Goal: Ask a question

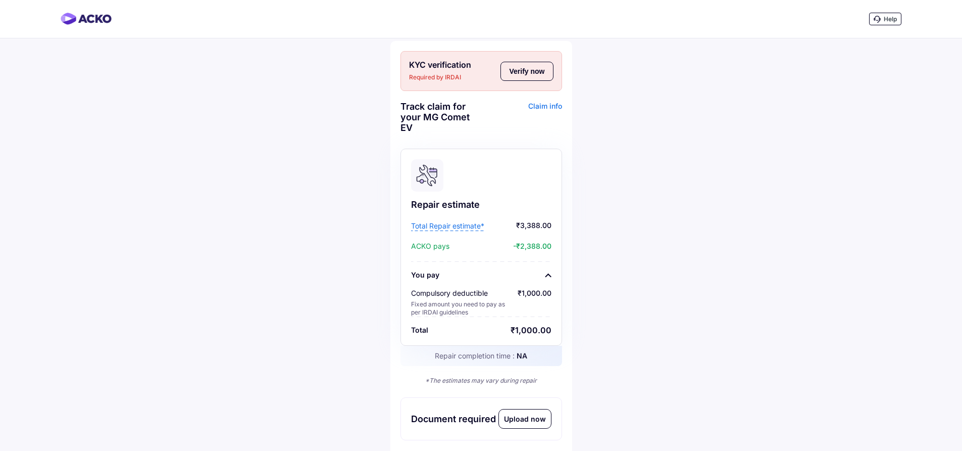
click at [538, 70] on button "Verify now" at bounding box center [527, 71] width 53 height 19
click at [449, 75] on span "Required by IRDAI" at bounding box center [452, 77] width 87 height 10
copy span "IRDAI"
click at [309, 248] on div "Help KYC verification Required by IRDAI Verify now Track claim for your MG Come…" at bounding box center [481, 435] width 962 height 870
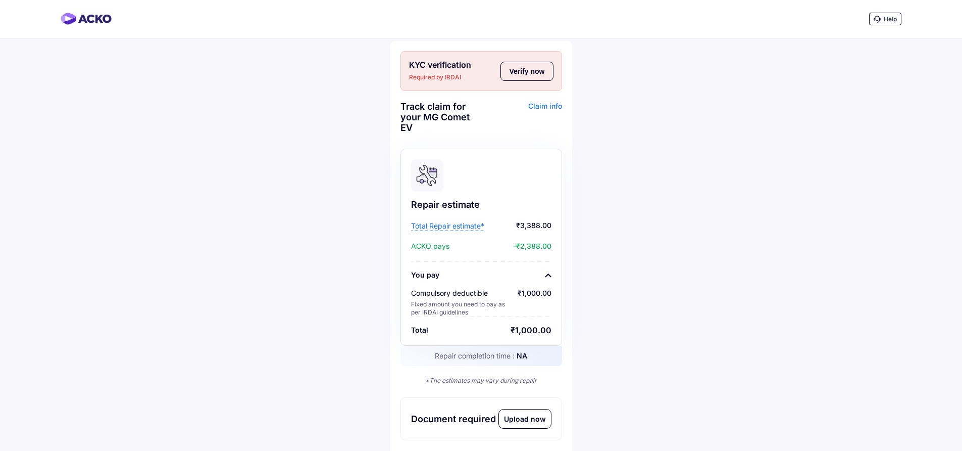
click at [446, 227] on span "Total Repair estimate*" at bounding box center [447, 226] width 73 height 10
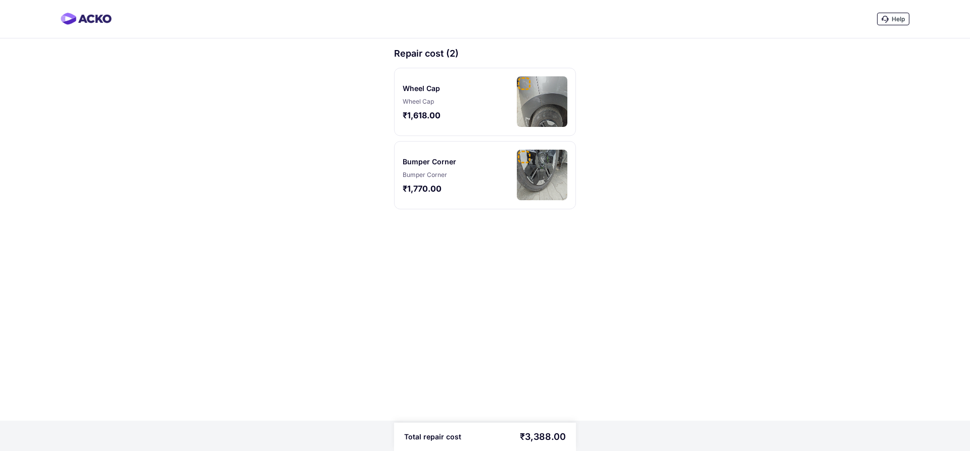
click at [423, 171] on div "Bumper Corner" at bounding box center [436, 175] width 66 height 8
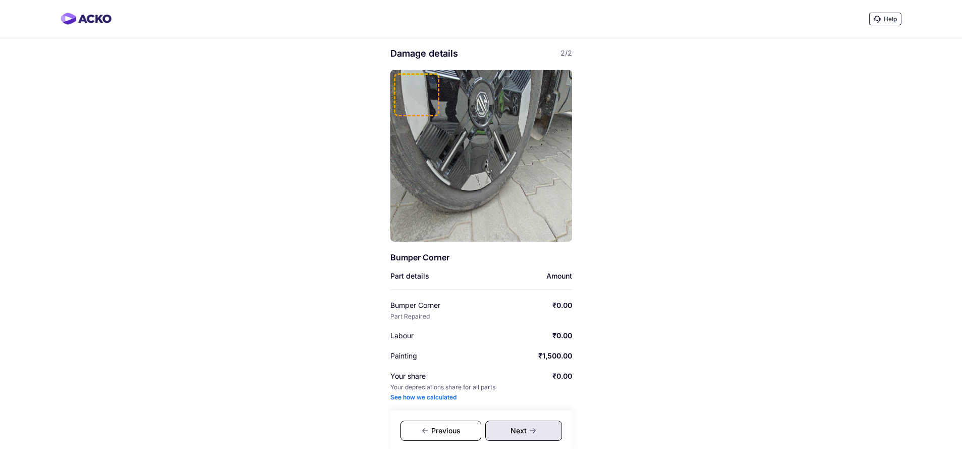
click at [432, 396] on div "See how we calculated" at bounding box center [423, 397] width 66 height 8
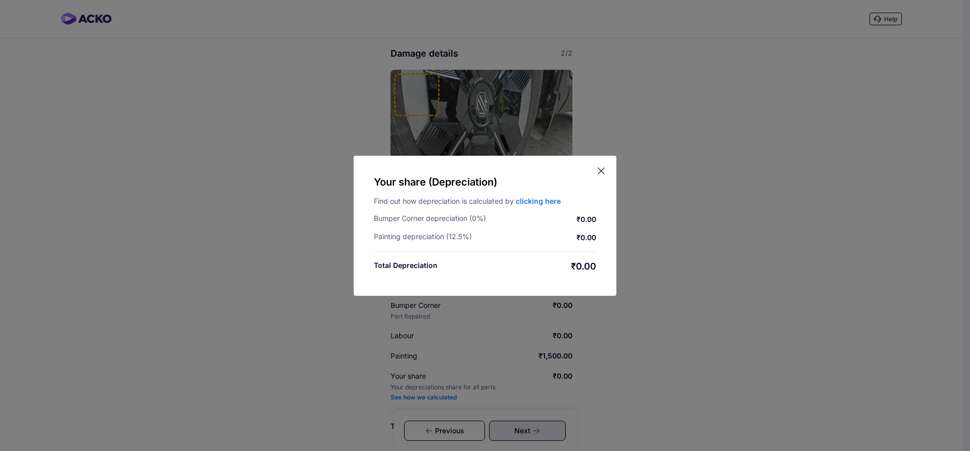
click at [487, 314] on div "Your share (Depreciation) Find out how depreciation is calculated by clicking h…" at bounding box center [485, 225] width 970 height 451
click at [601, 161] on div "Your share (Depreciation) Find out how depreciation is calculated by clicking h…" at bounding box center [485, 226] width 263 height 140
click at [602, 171] on icon at bounding box center [601, 171] width 10 height 10
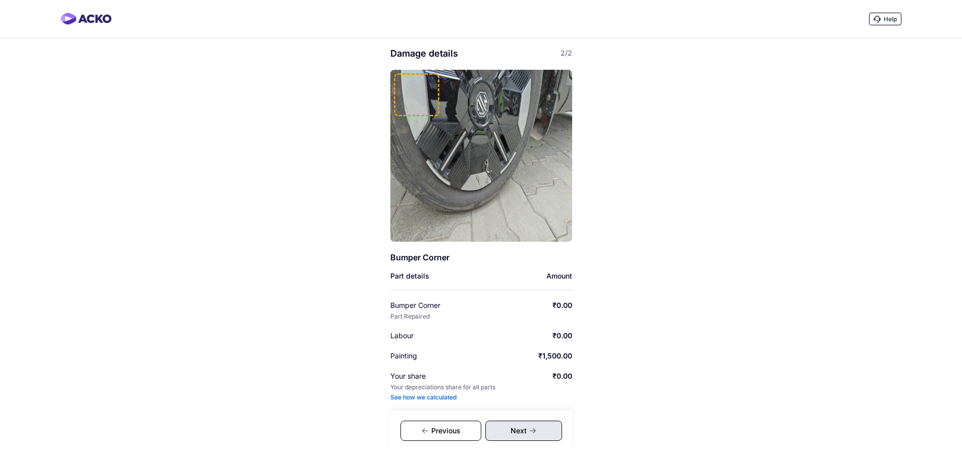
click at [437, 433] on div "Previous" at bounding box center [441, 430] width 81 height 20
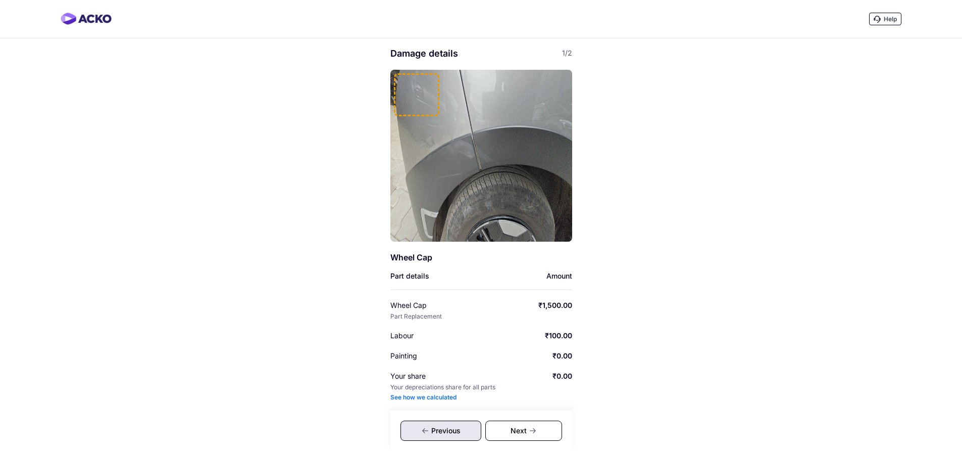
click at [448, 430] on div "Previous" at bounding box center [441, 430] width 81 height 20
click at [438, 430] on div "Previous" at bounding box center [441, 430] width 81 height 20
click at [99, 19] on img at bounding box center [86, 19] width 51 height 12
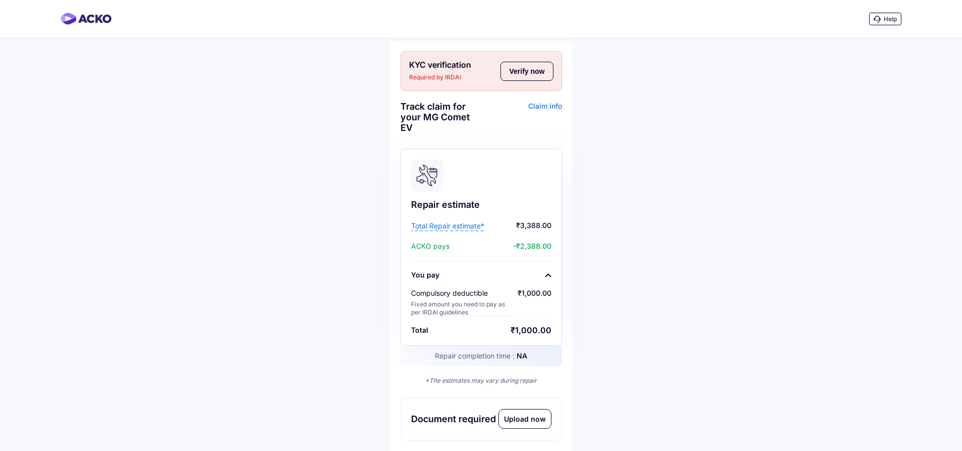
click at [527, 223] on span "₹3,388.00" at bounding box center [519, 226] width 65 height 10
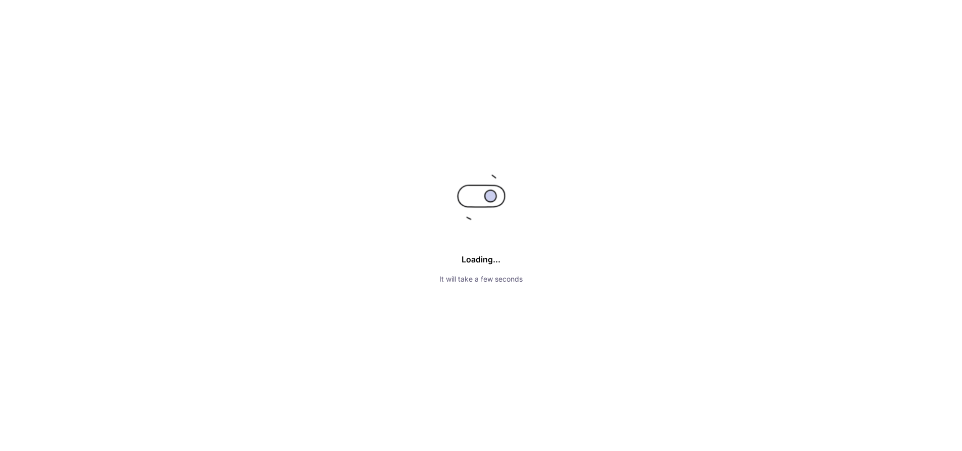
click at [527, 223] on span "₹3,388.00" at bounding box center [519, 226] width 65 height 10
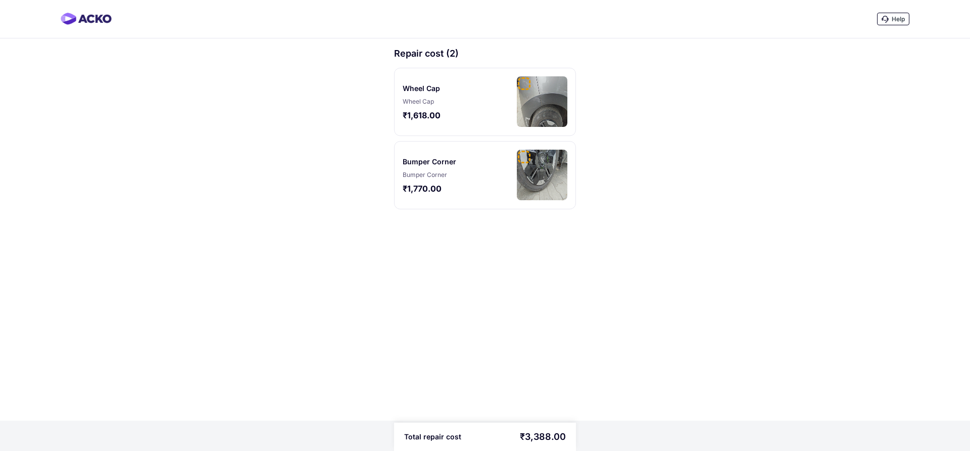
click at [881, 20] on icon at bounding box center [884, 19] width 7 height 7
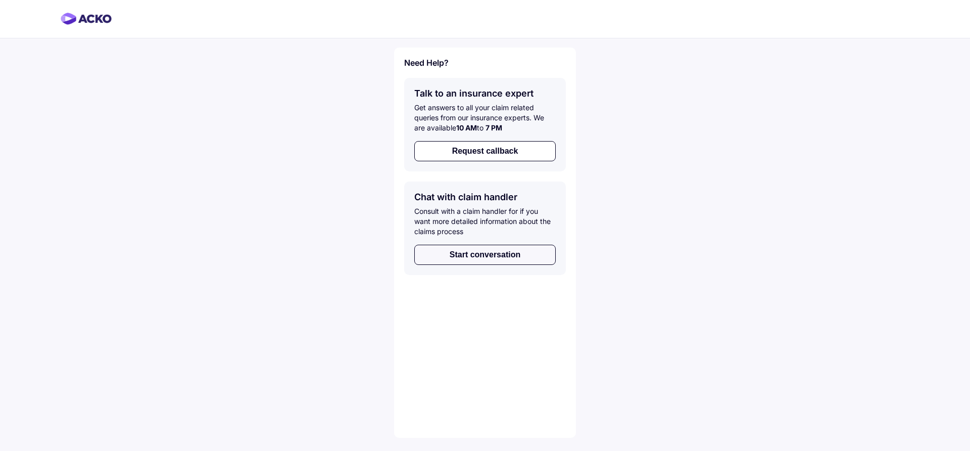
click at [465, 258] on button "Start conversation" at bounding box center [484, 254] width 141 height 20
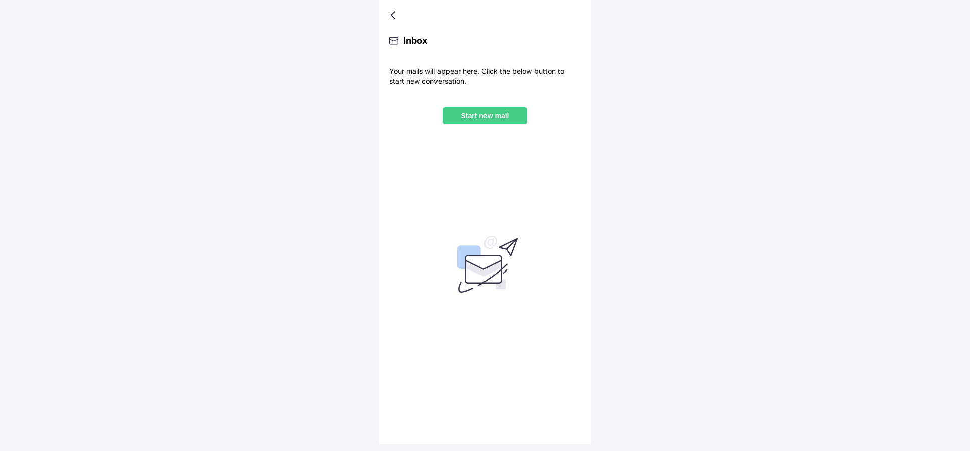
click at [473, 117] on p "Start new mail" at bounding box center [485, 116] width 69 height 8
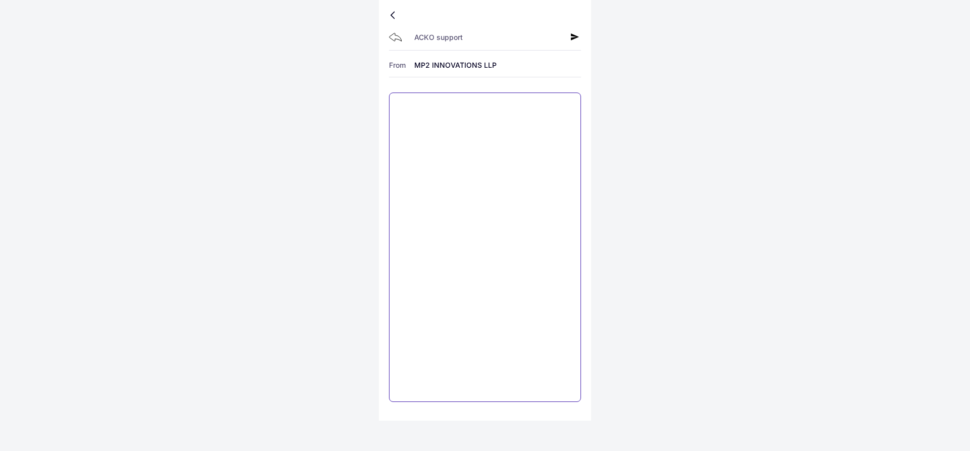
click at [448, 121] on textarea at bounding box center [485, 246] width 192 height 309
type textarea "**********"
click at [571, 37] on icon at bounding box center [575, 37] width 8 height 8
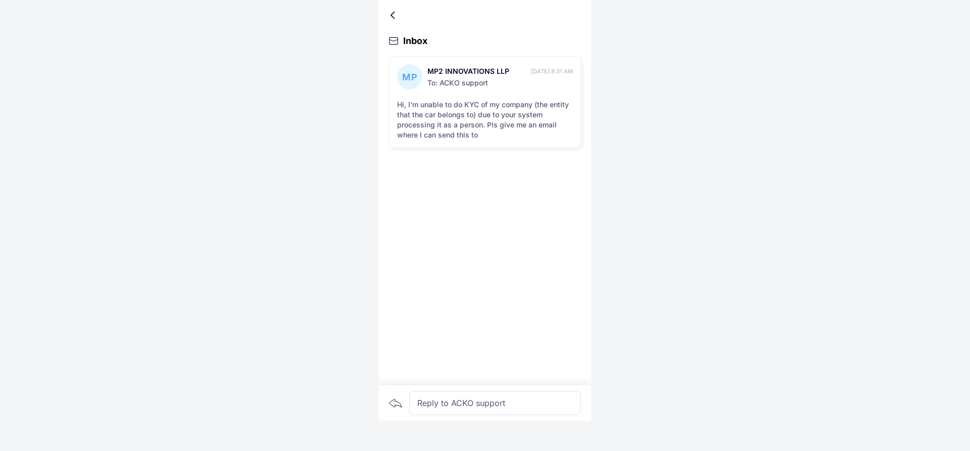
click at [453, 94] on div "MP MP2 INNOVATIONS LLP 16th Sep, 8:31 AM To: ACKO support Hi, I'm unable to do …" at bounding box center [485, 102] width 192 height 92
click at [391, 16] on div at bounding box center [394, 15] width 6 height 5
